Goal: Find specific page/section: Find specific page/section

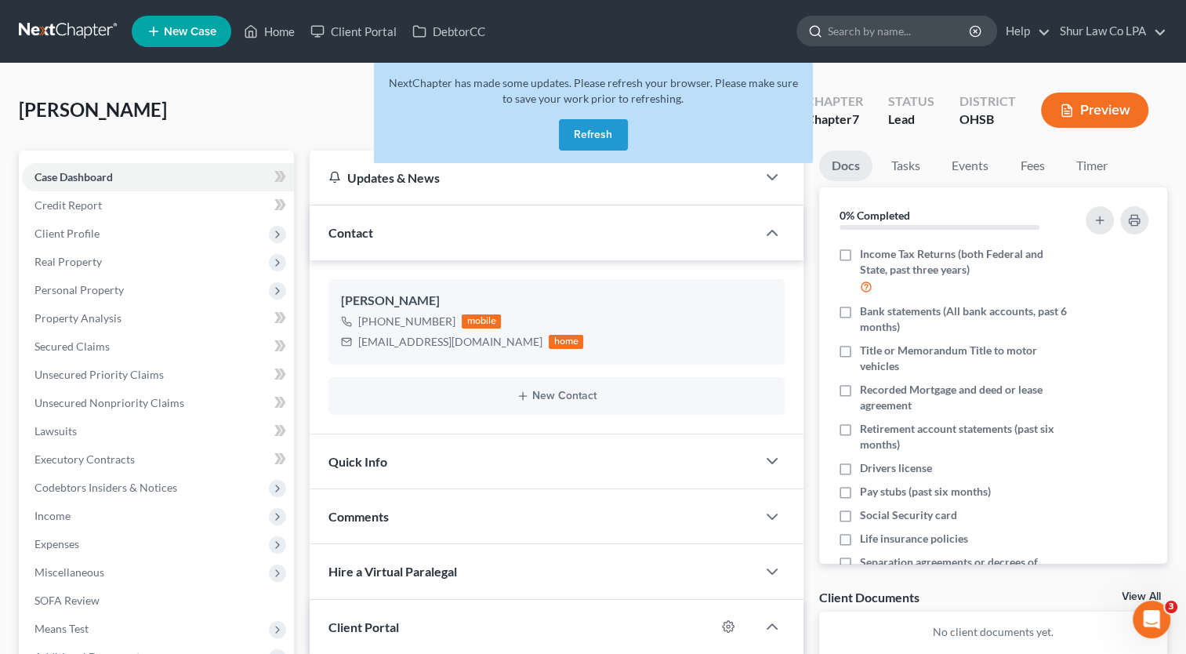
click at [876, 29] on input "search" at bounding box center [899, 30] width 143 height 29
type input "Judd"
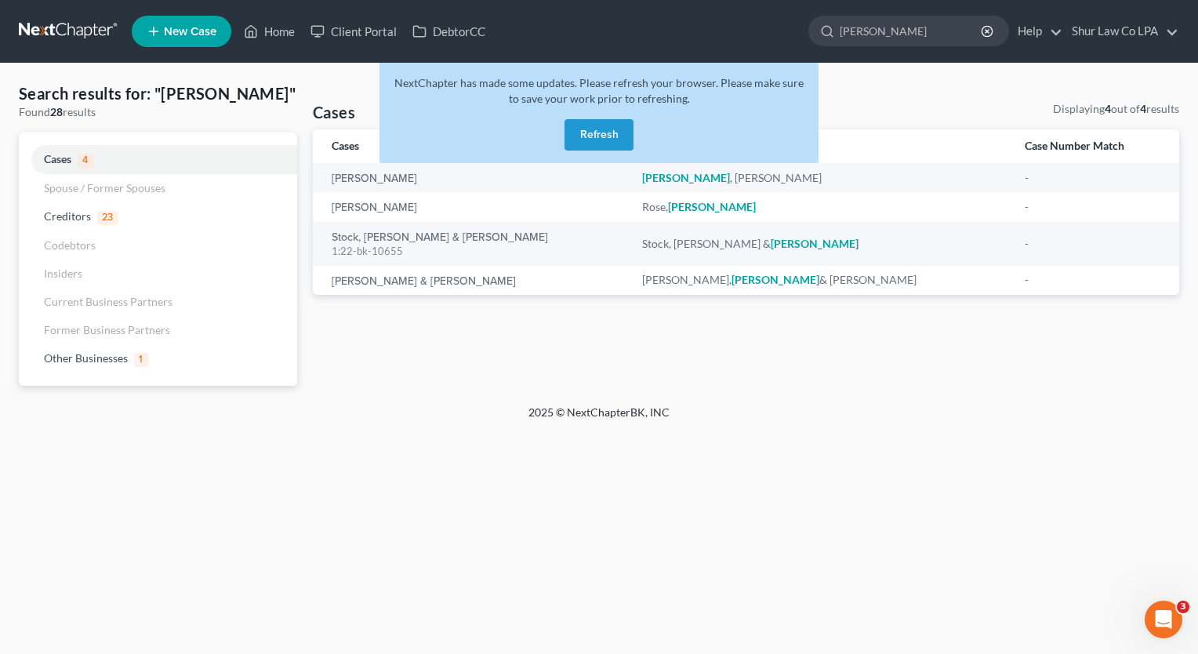
click at [604, 145] on button "Refresh" at bounding box center [598, 134] width 69 height 31
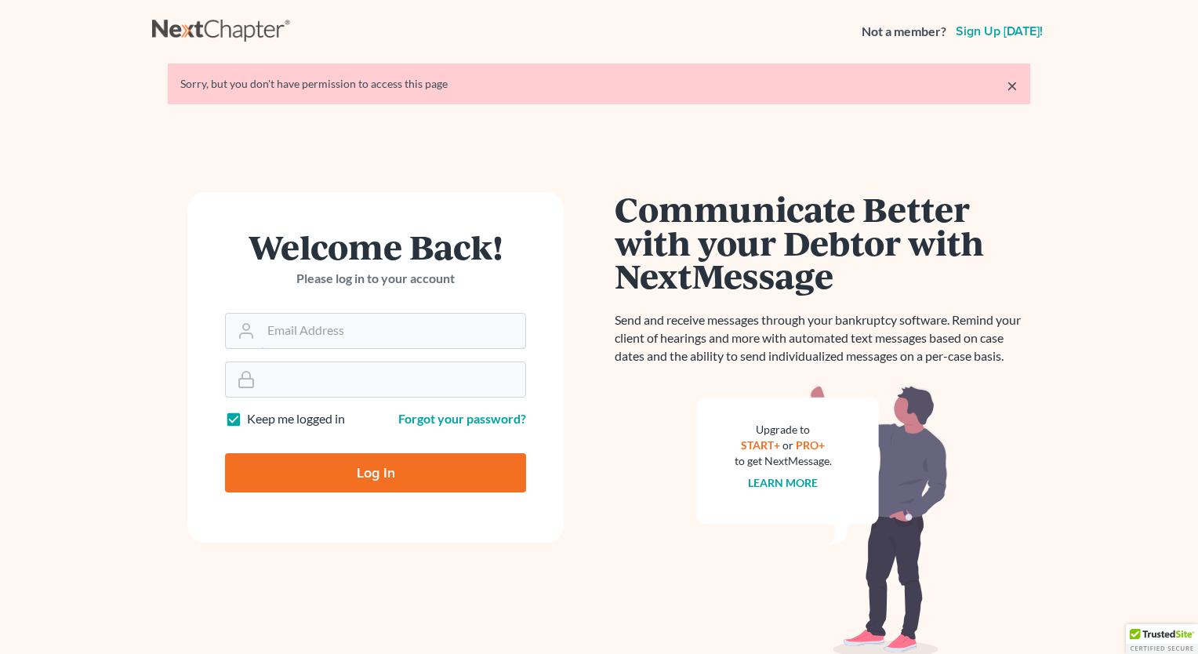
type input "[PERSON_NAME][EMAIL_ADDRESS][DOMAIN_NAME]"
click at [433, 474] on input "Log In" at bounding box center [375, 472] width 301 height 39
type input "Thinking..."
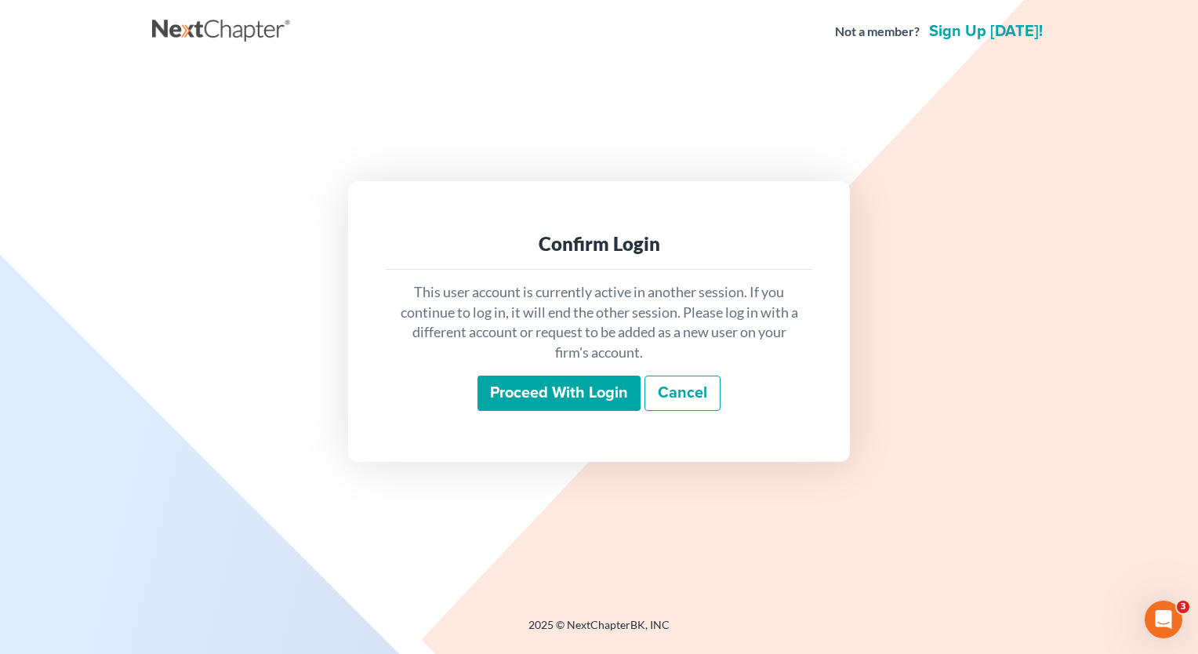
click at [584, 384] on input "Proceed with login" at bounding box center [558, 393] width 163 height 36
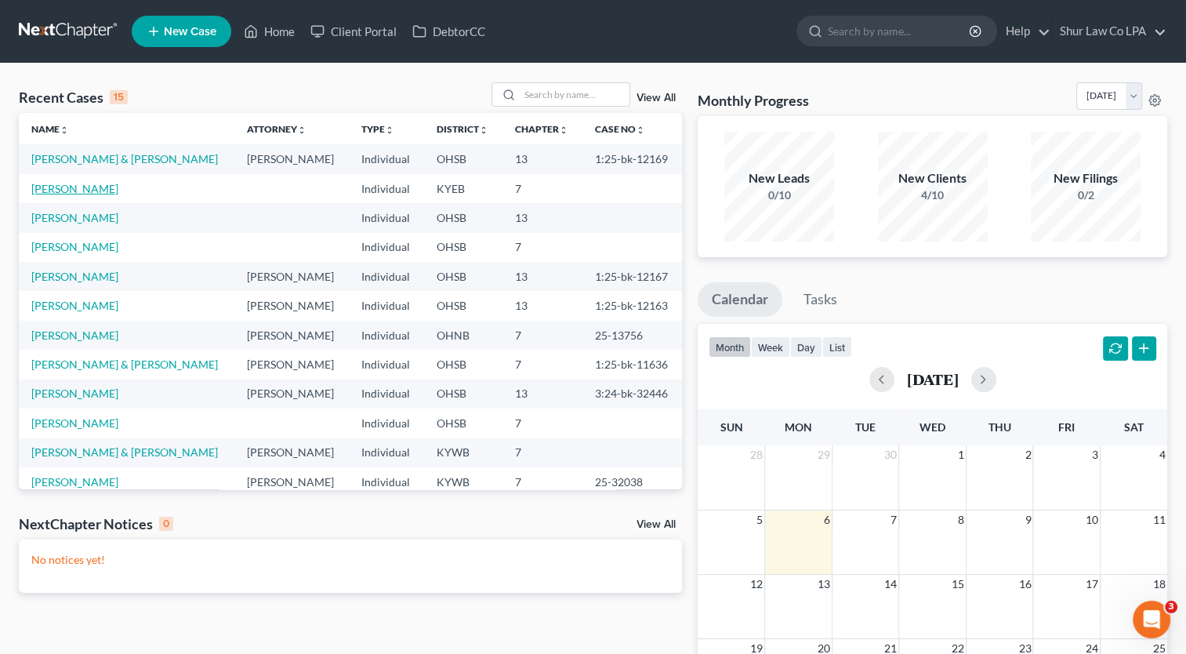
click at [60, 187] on link "[PERSON_NAME]" at bounding box center [74, 188] width 87 height 13
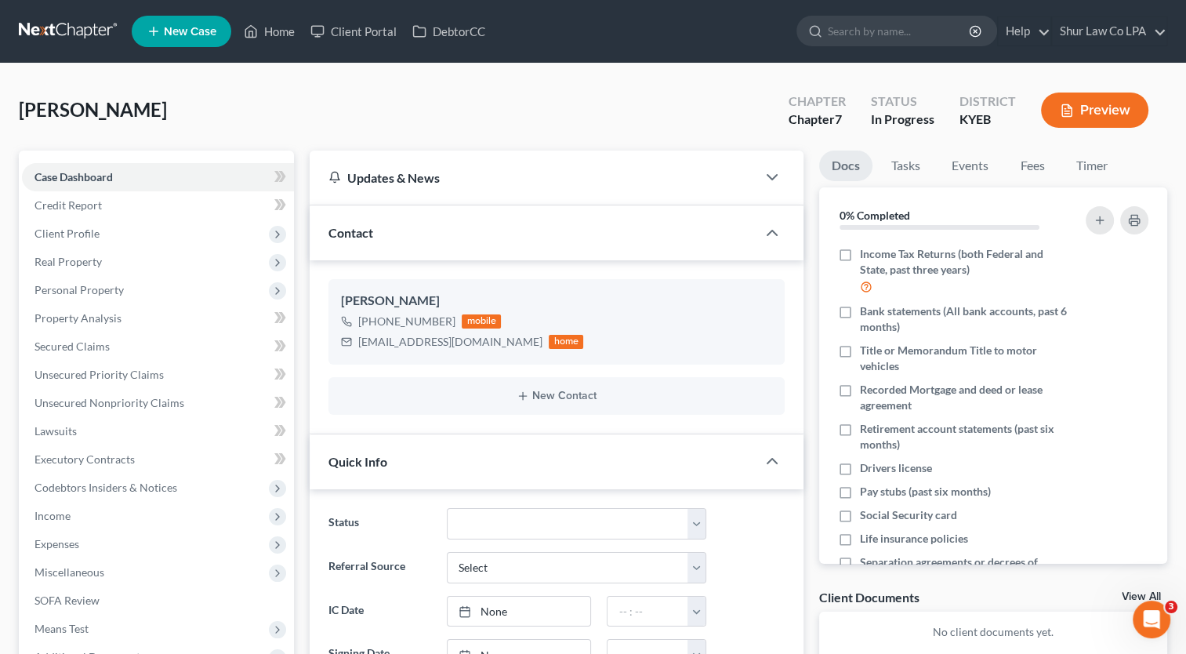
scroll to position [74, 0]
